Goal: Find specific page/section: Find specific page/section

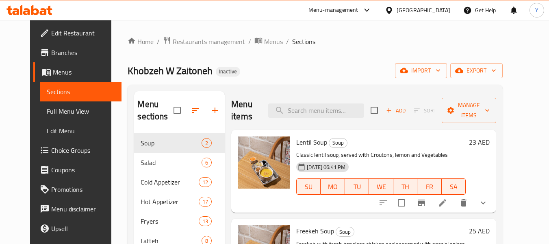
click at [319, 199] on div "Lentil Soup Soup Classic lentil soup, served with Croutons, lemon and Vegetable…" at bounding box center [363, 171] width 265 height 83
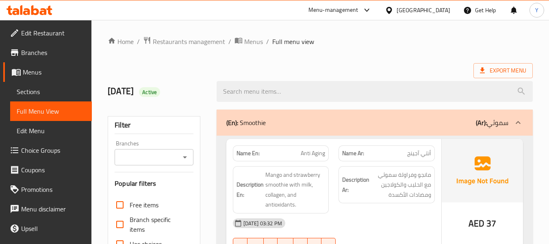
click at [329, 146] on div "Name En: Anti Aging" at bounding box center [281, 153] width 106 height 26
click at [261, 148] on div "Name En: Anti Aging" at bounding box center [281, 153] width 96 height 16
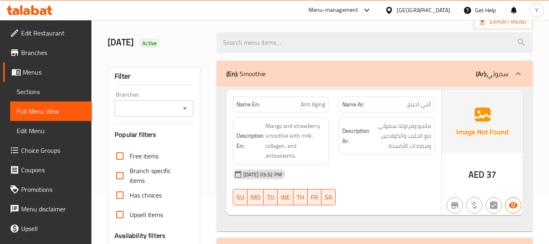
scroll to position [65, 0]
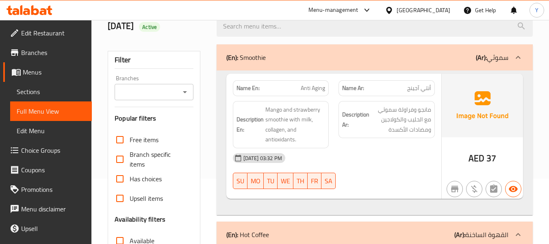
click at [329, 81] on div "Name En: Anti Aging" at bounding box center [281, 88] width 106 height 26
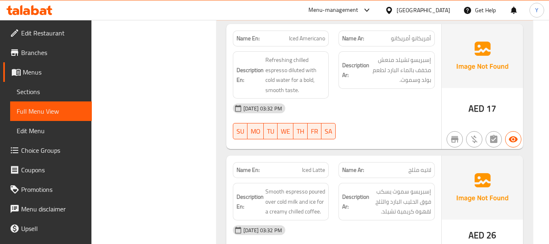
scroll to position [1510, 0]
click at [308, 42] on span "Iced Americano" at bounding box center [307, 37] width 36 height 9
copy span "Iced Americano"
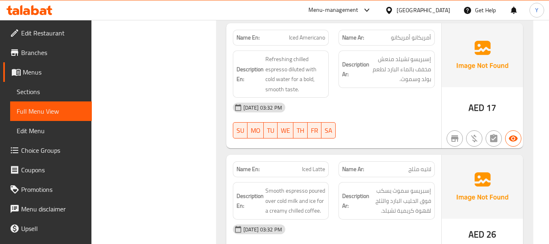
click at [176, 132] on div "Filter Branches Branches Popular filters Free items Branch specific items Has c…" at bounding box center [157, 155] width 109 height 3120
click at [411, 43] on div "Name Ar: أمريكانو أمريكانو" at bounding box center [387, 38] width 96 height 16
copy span "أمريكانو أمريكانو"
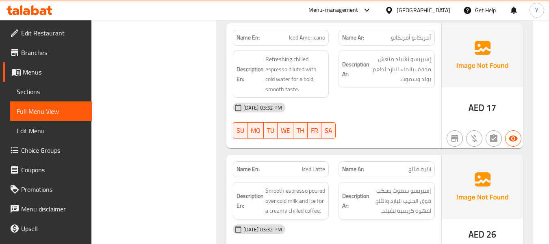
click at [174, 159] on div "Filter Branches Branches Popular filters Free items Branch specific items Has c…" at bounding box center [157, 155] width 109 height 3120
click at [403, 59] on span "إسبريسو تشيلد منعش مخفف بالماء البارد لطعم بولد وسموث." at bounding box center [401, 69] width 60 height 30
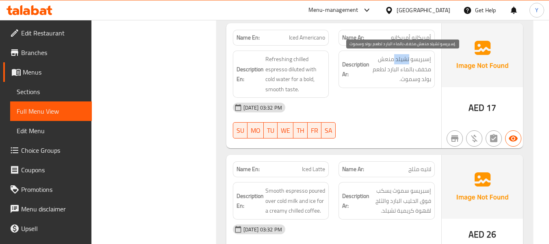
click at [403, 59] on span "إسبريسو تشيلد منعش مخفف بالماء البارد لطعم بولد وسموث." at bounding box center [401, 69] width 60 height 30
copy span "تشيلد"
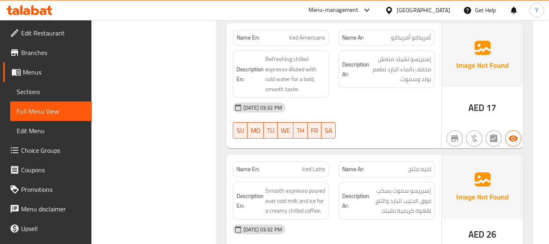
click at [133, 139] on div "Filter Branches Branches Popular filters Free items Branch specific items Has c…" at bounding box center [157, 155] width 109 height 3120
click at [314, 175] on div "Name En: Iced Latte" at bounding box center [281, 169] width 96 height 16
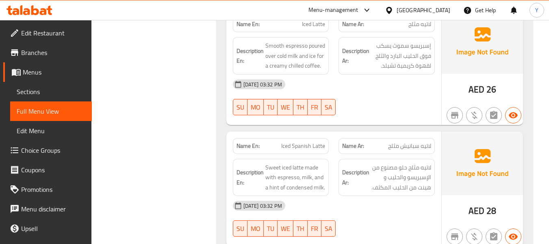
scroll to position [1656, 0]
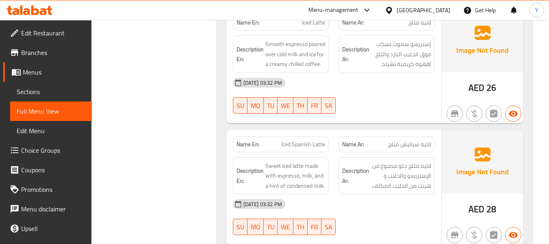
click at [414, 152] on div "Description Ar: لاتيه مثلج حلو مصنوع من الإسبريسو والحليب و هينت من الحليب المك…" at bounding box center [387, 175] width 106 height 47
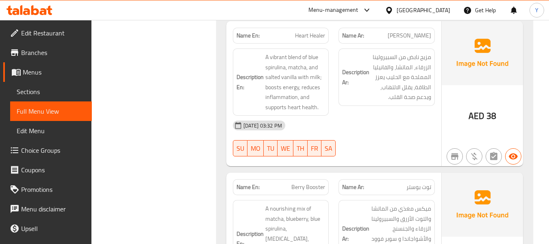
scroll to position [1932, 0]
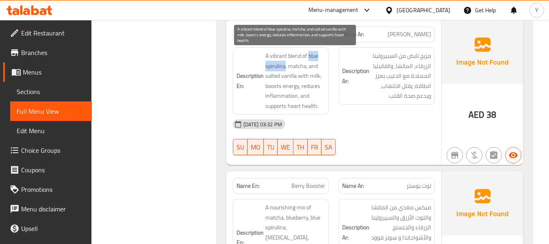
drag, startPoint x: 309, startPoint y: 55, endPoint x: 284, endPoint y: 65, distance: 27.3
click at [284, 65] on span "A vibrant blend of blue spirulina, matcha, and salted vanilla with milk; boosts…" at bounding box center [296, 81] width 60 height 60
copy span "blue spirulina"
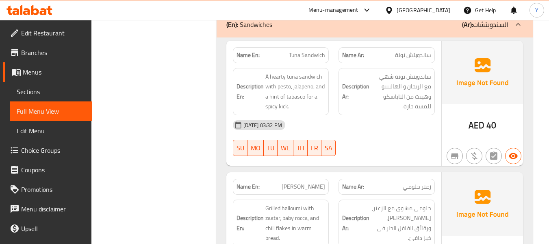
scroll to position [2599, 0]
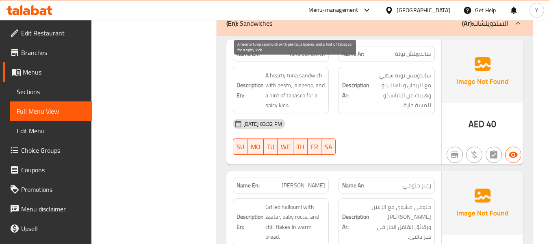
click at [292, 85] on span "A hearty tuna sandwich with pesto, jalapeno, and a hint of tabasco for a spicy …" at bounding box center [296, 90] width 60 height 40
copy span "tabasco"
click at [284, 77] on span "A hearty tuna sandwich with pesto, jalapeno, and a hint of tabasco for a spicy …" at bounding box center [296, 90] width 60 height 40
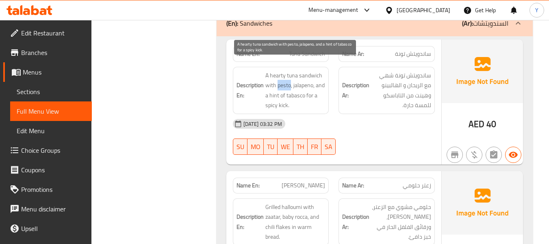
copy span "pesto"
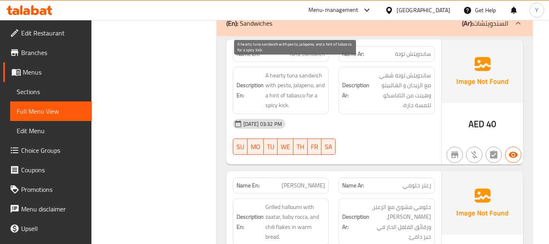
click at [295, 85] on span "A hearty tuna sandwich with pesto, jalapeno, and a hint of tabasco for a spicy …" at bounding box center [296, 90] width 60 height 40
copy span "tabasco"
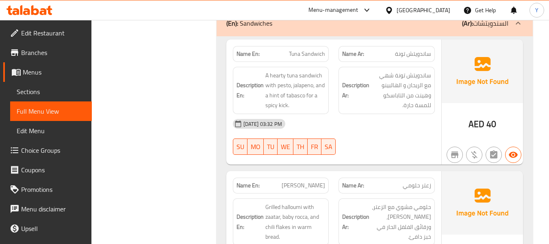
click at [318, 133] on div "SU MO TU WE TH FR SA" at bounding box center [281, 146] width 106 height 26
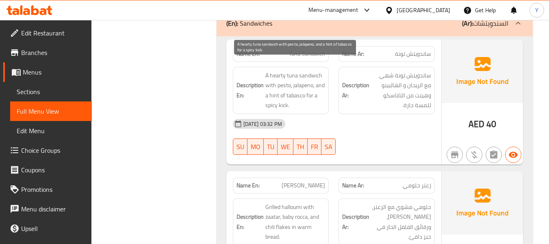
click at [295, 84] on span "A hearty tuna sandwich with pesto, jalapeno, and a hint of tabasco for a spicy …" at bounding box center [296, 90] width 60 height 40
copy span "tabasco"
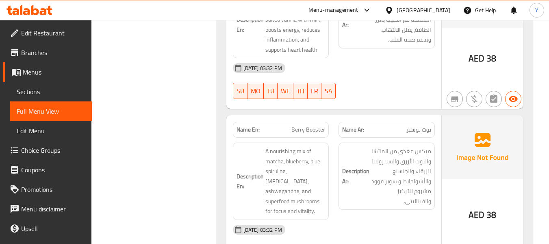
scroll to position [1981, 0]
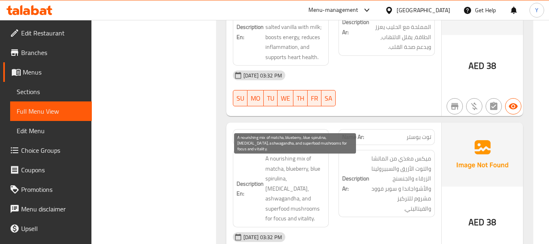
click at [269, 180] on span "A nourishing mix of matcha, blueberry, blue spirulina, ginseng, ashwagandha, an…" at bounding box center [296, 188] width 60 height 70
copy span "spirulina"
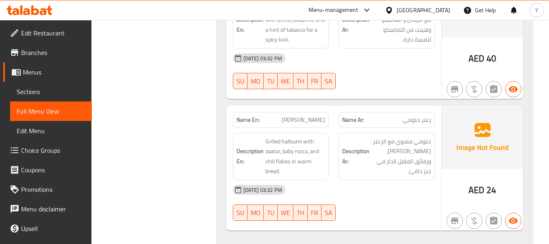
scroll to position [2659, 0]
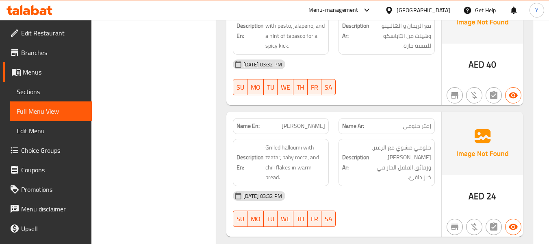
click at [356, 186] on div "15-09-2025 03:32 PM" at bounding box center [334, 196] width 212 height 20
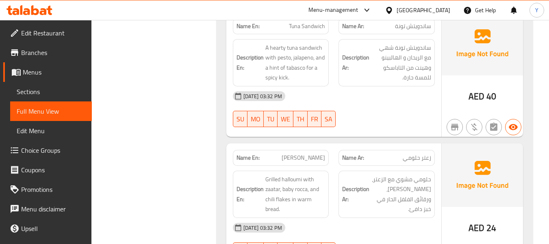
scroll to position [2626, 0]
click at [420, 123] on div at bounding box center [387, 128] width 106 height 10
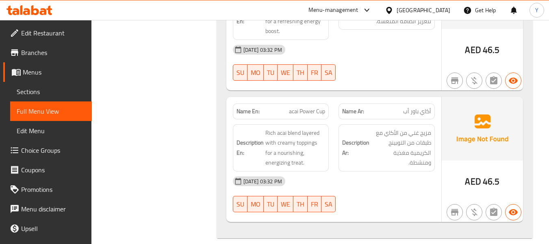
scroll to position [2982, 0]
click at [414, 107] on span "أكاي باور أب" at bounding box center [417, 111] width 28 height 9
copy span "أكاي باور أب"
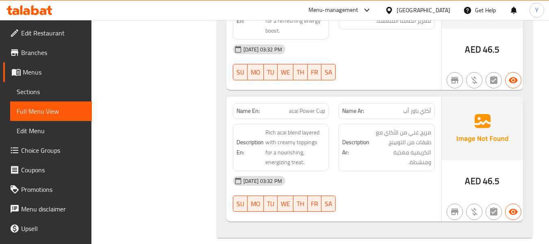
click at [316, 107] on span "acai Power Cup" at bounding box center [307, 111] width 36 height 9
